Goal: Browse casually

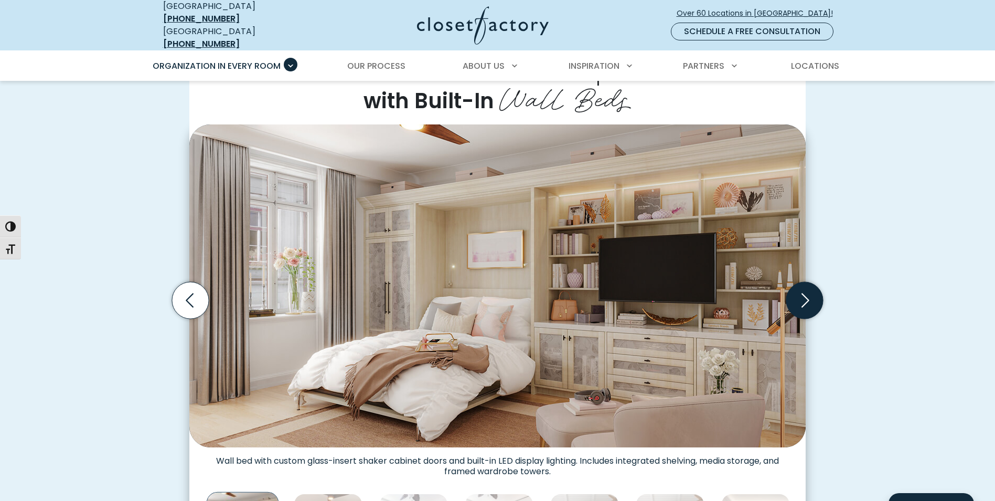
click at [805, 293] on icon "Next slide" at bounding box center [806, 300] width 8 height 14
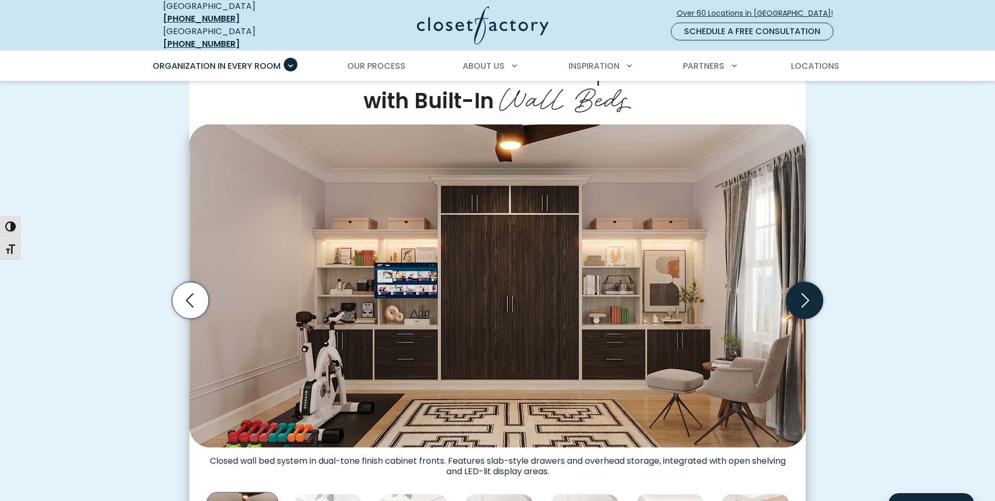
click at [805, 293] on icon "Next slide" at bounding box center [806, 300] width 8 height 14
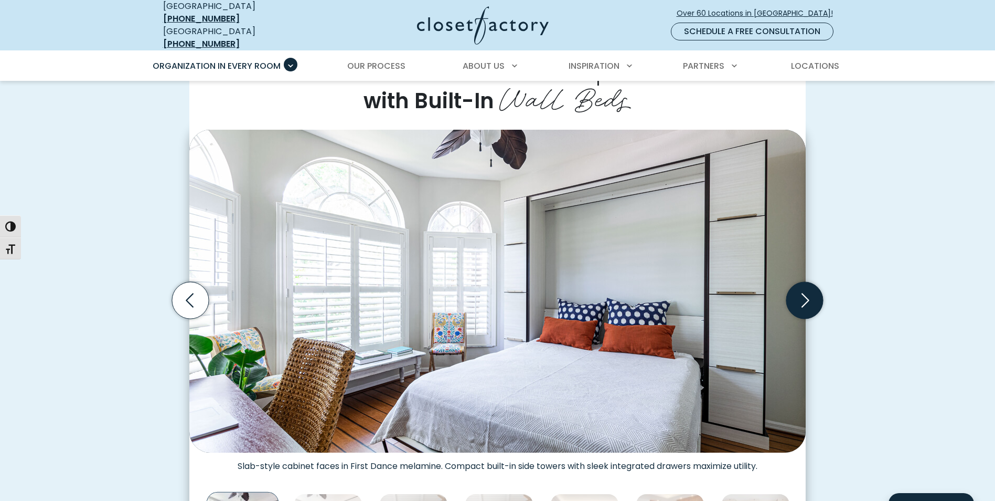
click at [805, 293] on icon "Next slide" at bounding box center [806, 300] width 8 height 14
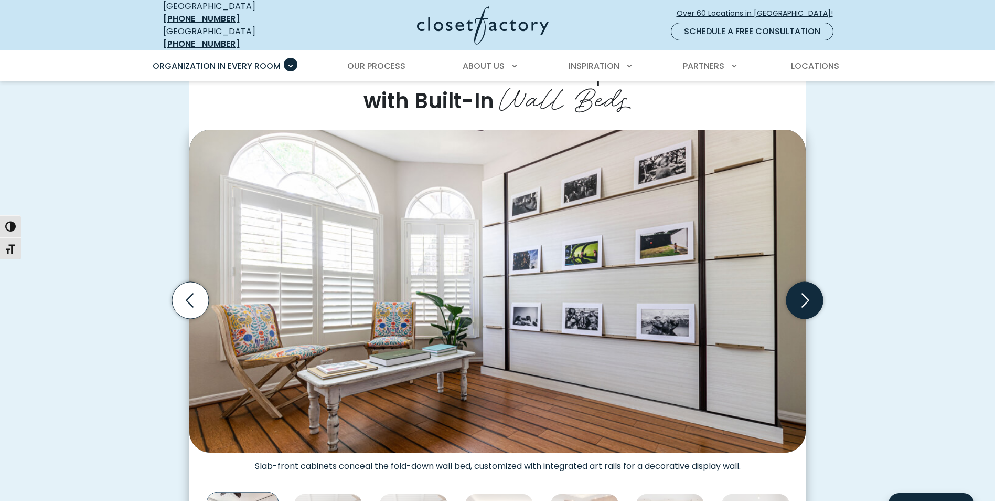
click at [805, 293] on icon "Next slide" at bounding box center [806, 300] width 8 height 14
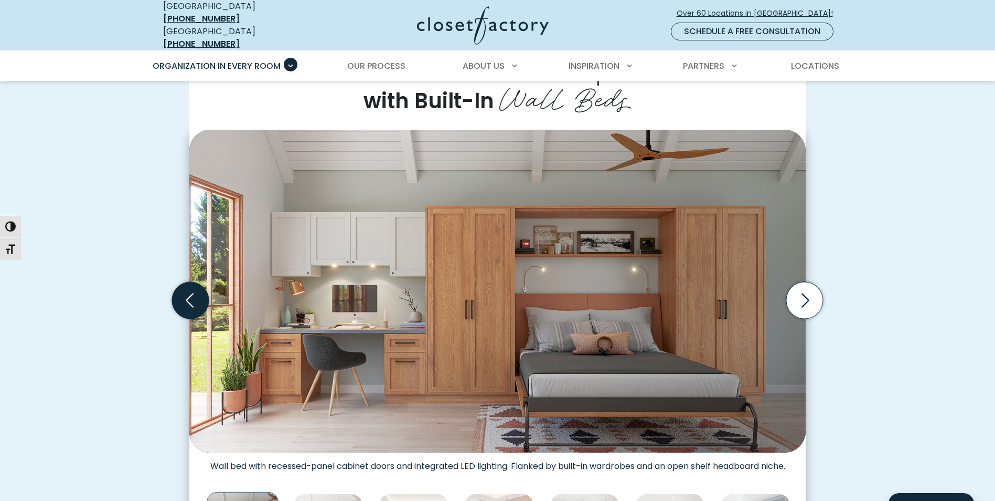
click at [196, 291] on icon "Previous slide" at bounding box center [190, 300] width 37 height 37
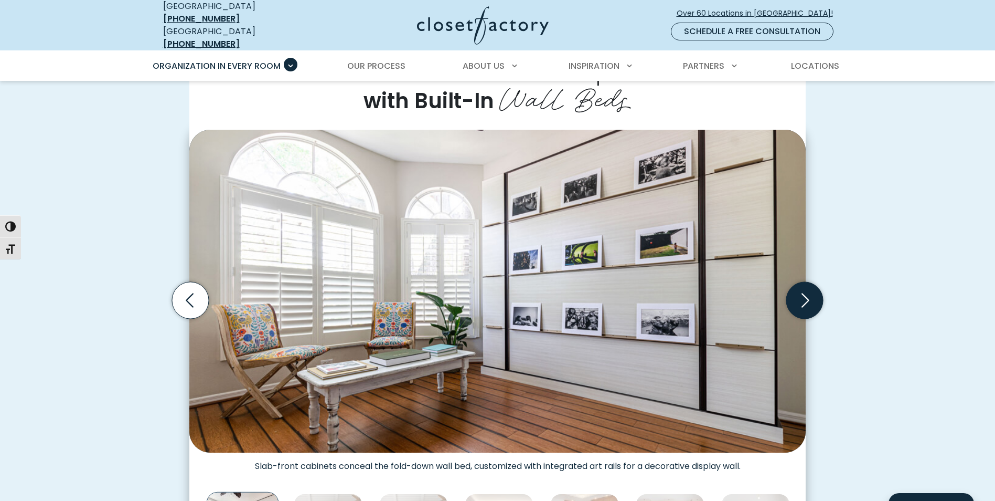
click at [803, 294] on icon "Next slide" at bounding box center [805, 300] width 37 height 37
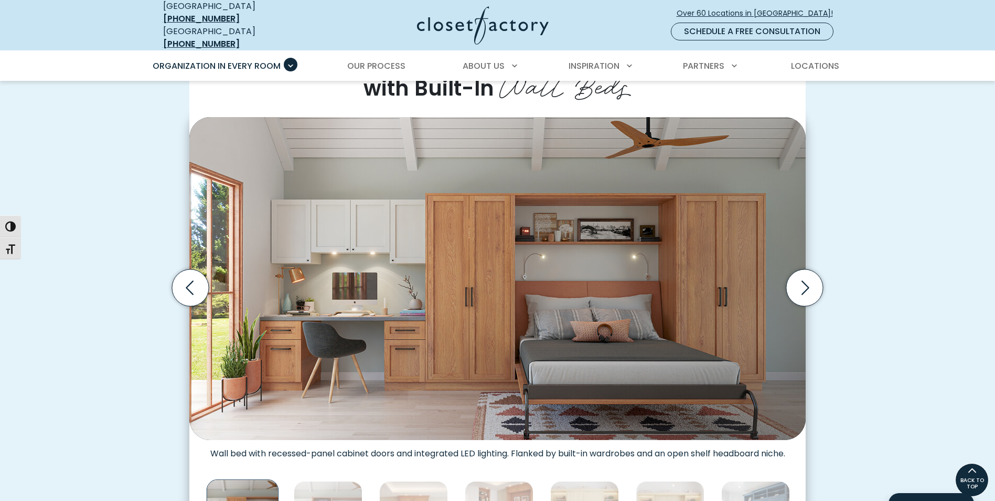
scroll to position [262, 0]
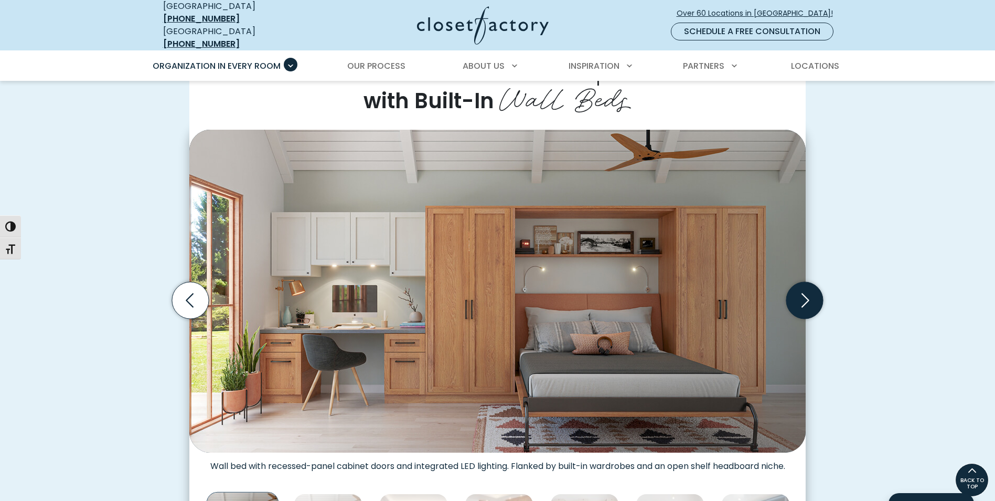
click at [804, 293] on icon "Next slide" at bounding box center [806, 300] width 8 height 14
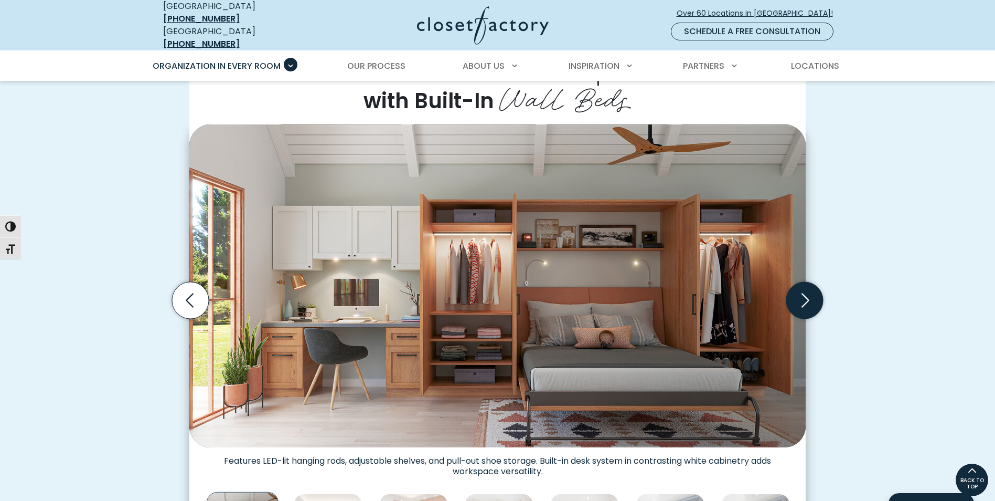
click at [804, 293] on icon "Next slide" at bounding box center [806, 300] width 8 height 14
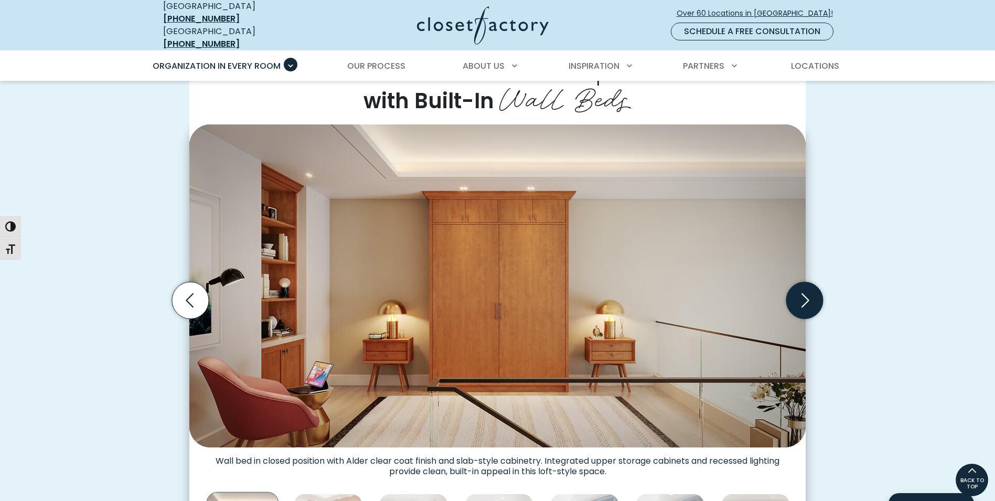
click at [804, 293] on icon "Next slide" at bounding box center [806, 300] width 8 height 14
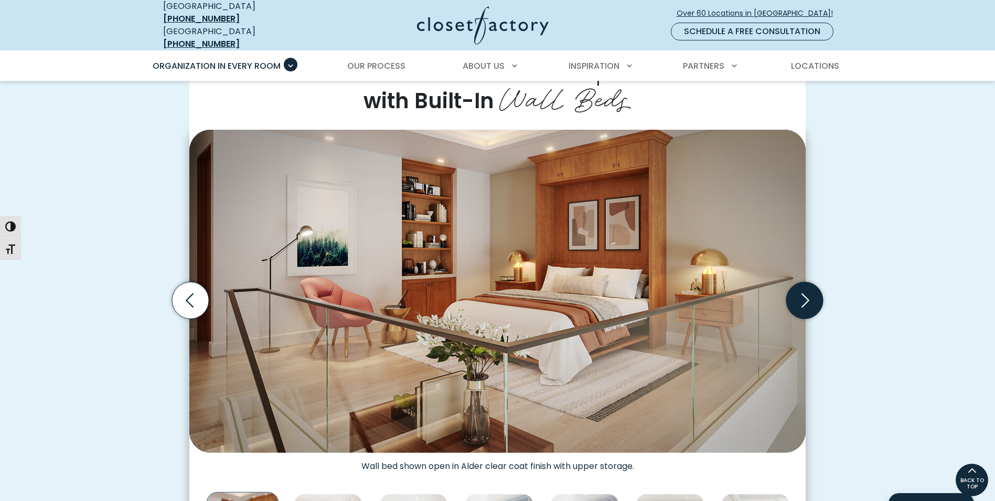
click at [804, 293] on icon "Next slide" at bounding box center [806, 300] width 8 height 14
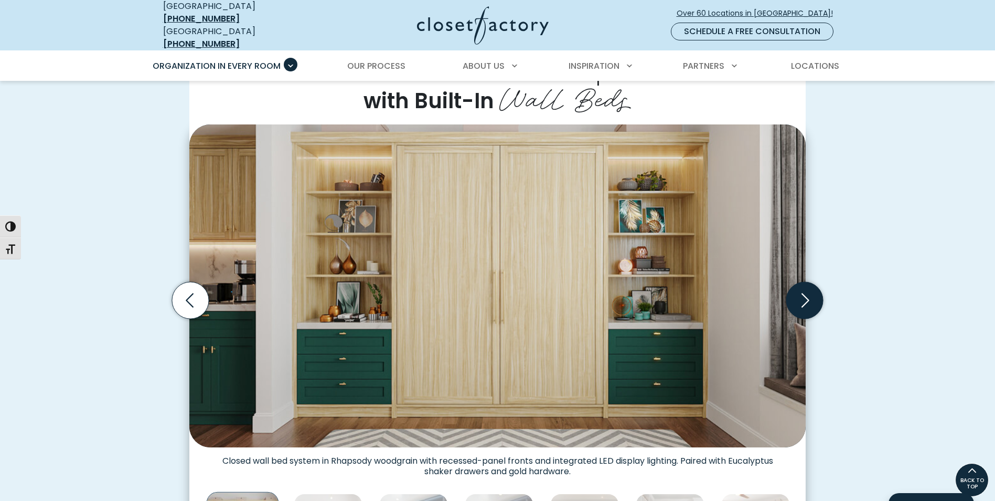
click at [804, 293] on icon "Next slide" at bounding box center [806, 300] width 8 height 14
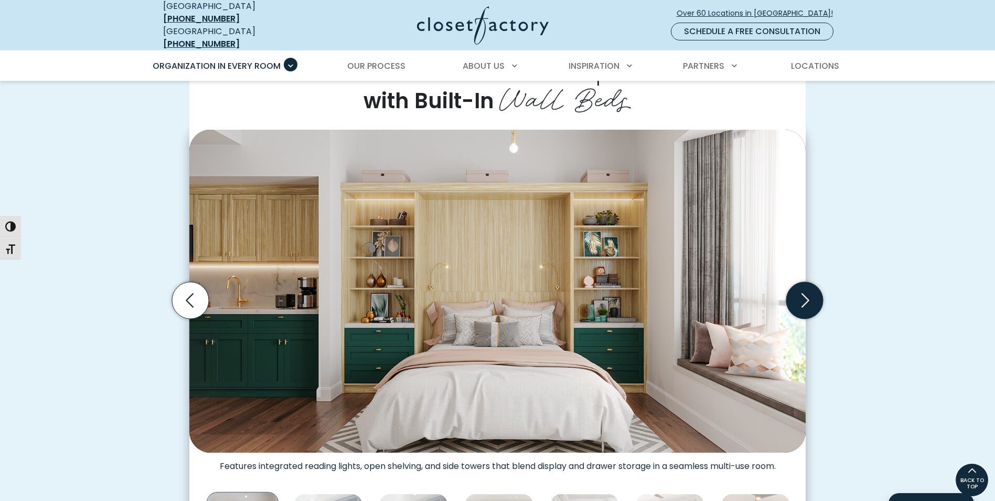
click at [804, 293] on icon "Next slide" at bounding box center [806, 300] width 8 height 14
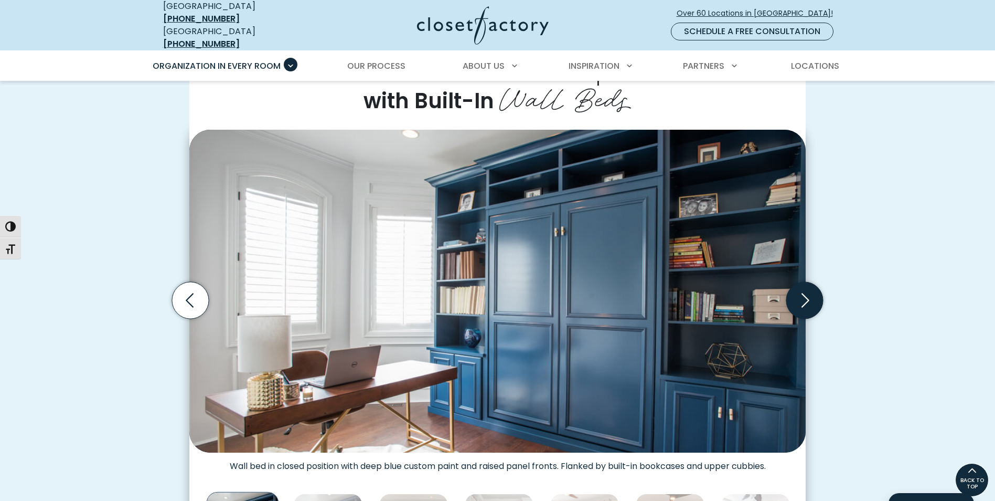
click at [804, 293] on icon "Next slide" at bounding box center [806, 300] width 8 height 14
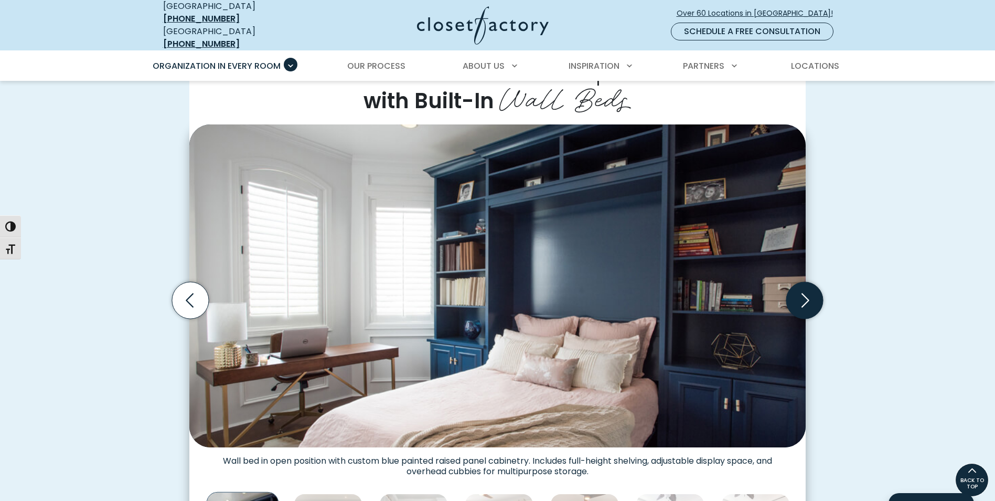
click at [804, 293] on icon "Next slide" at bounding box center [806, 300] width 8 height 14
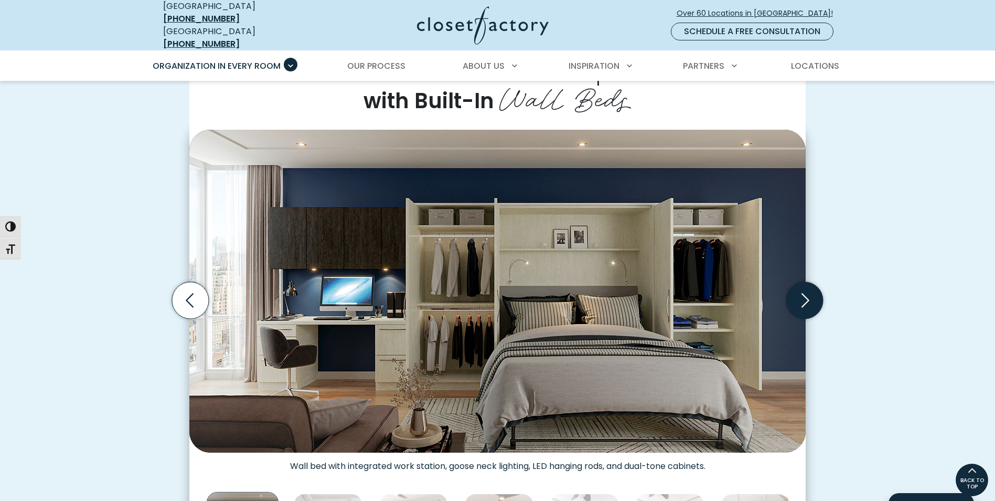
click at [804, 293] on icon "Next slide" at bounding box center [806, 300] width 8 height 14
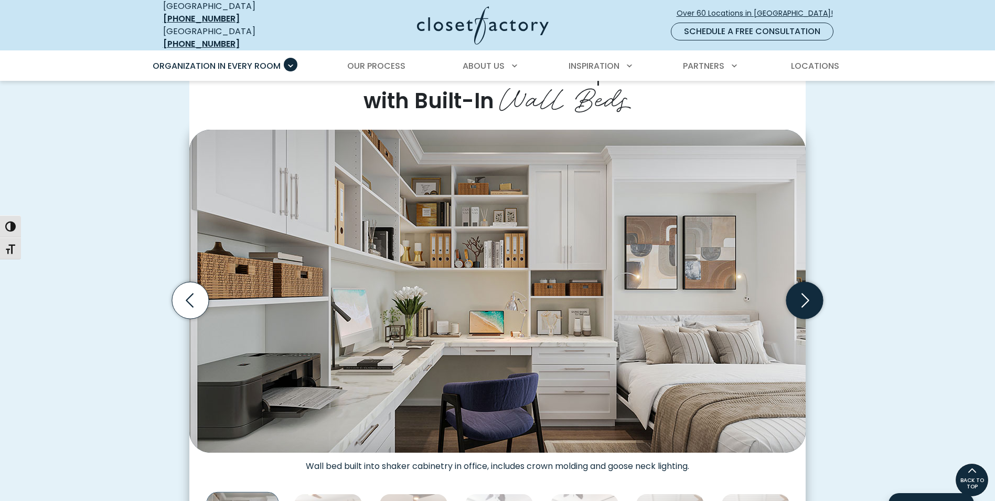
click at [804, 293] on icon "Next slide" at bounding box center [806, 300] width 8 height 14
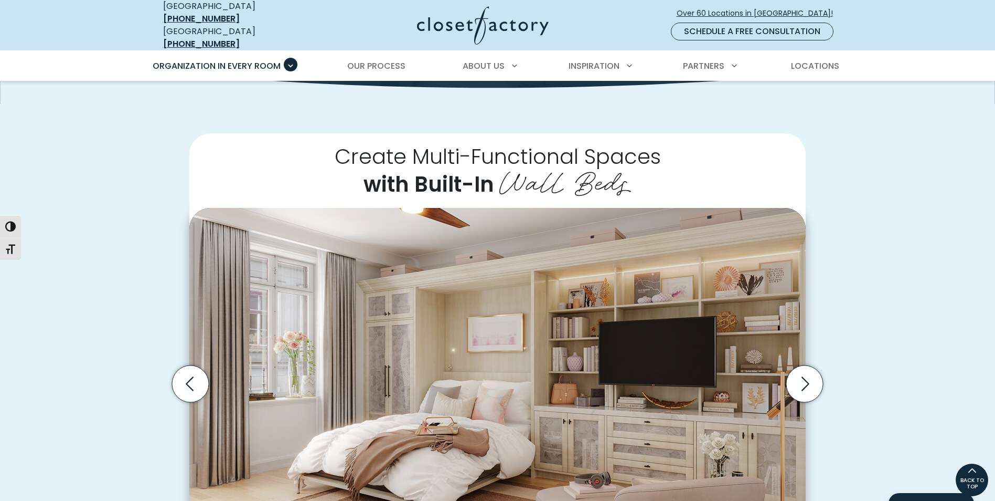
scroll to position [0, 0]
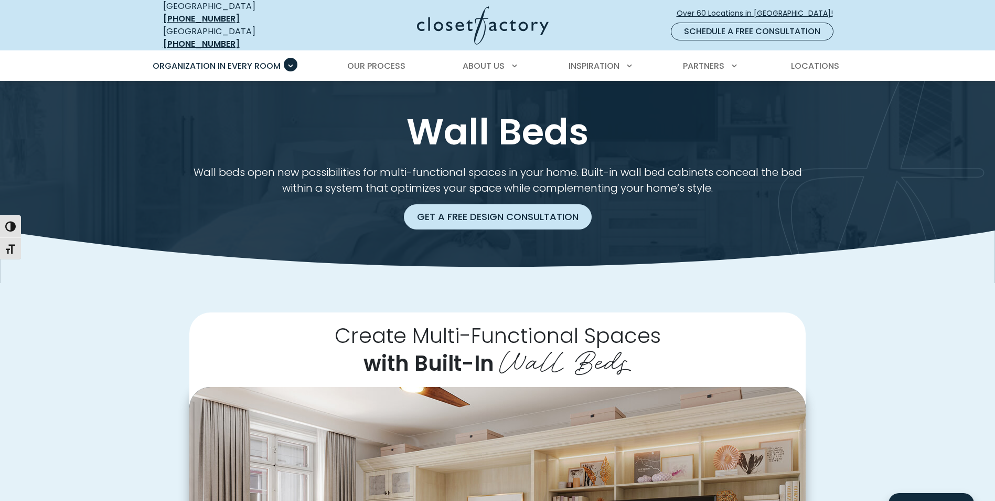
click at [447, 211] on link "Get a Free Design Consultation" at bounding box center [498, 216] width 188 height 25
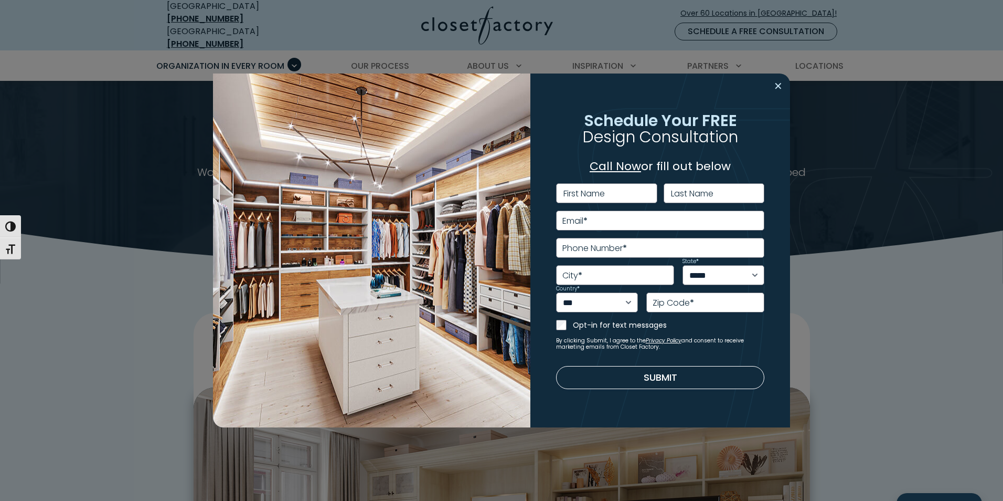
click at [778, 84] on button "Close modal" at bounding box center [778, 86] width 15 height 17
